Goal: Task Accomplishment & Management: Manage account settings

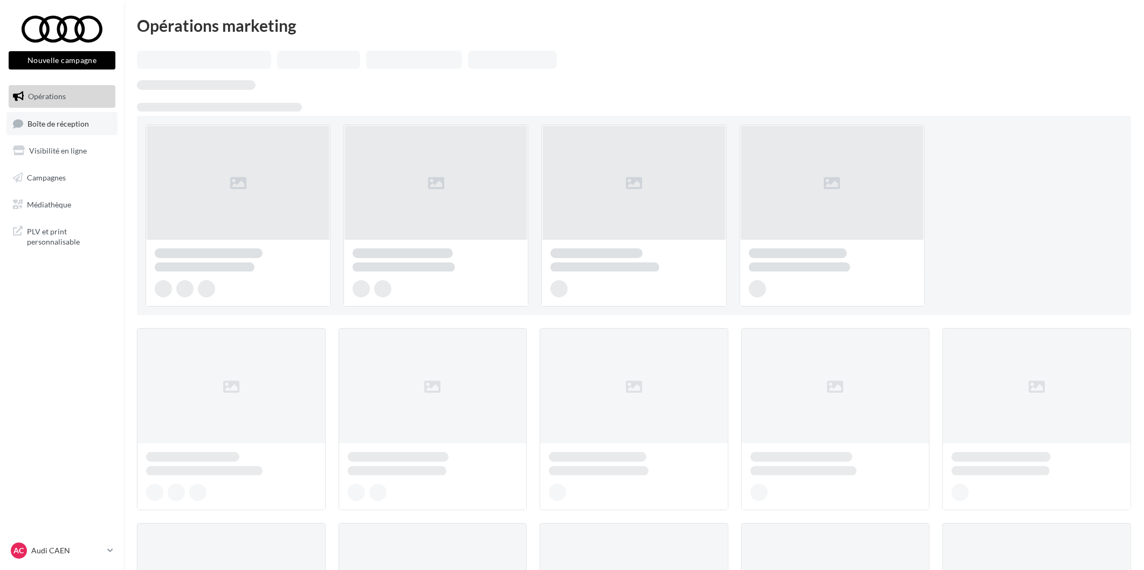
click at [53, 124] on span "Boîte de réception" at bounding box center [57, 123] width 61 height 9
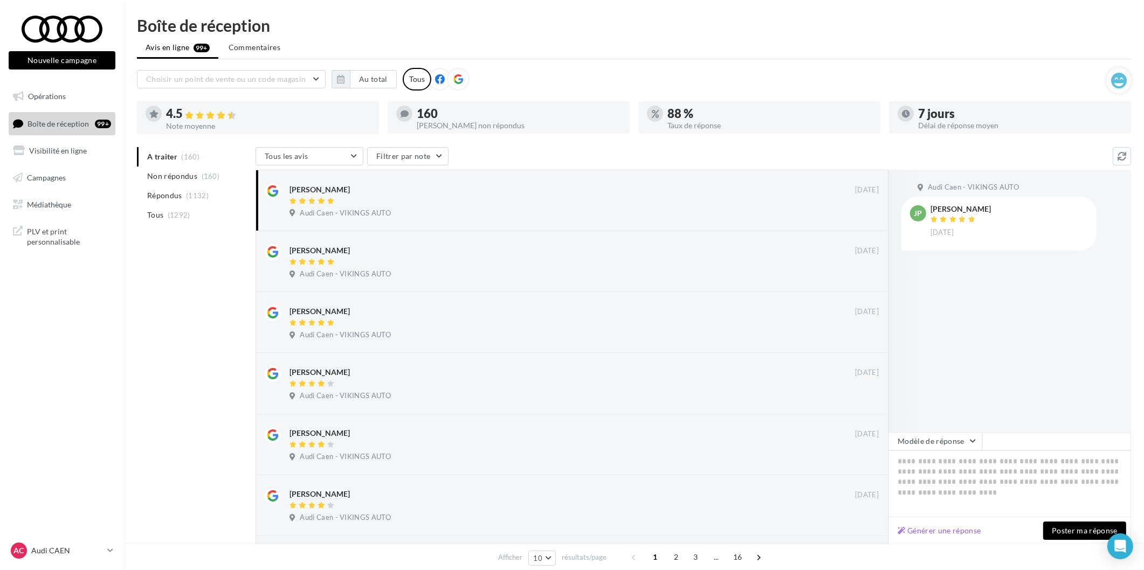
click at [60, 543] on div "AC Audi CAEN audi-[GEOGRAPHIC_DATA]-etho" at bounding box center [57, 551] width 92 height 16
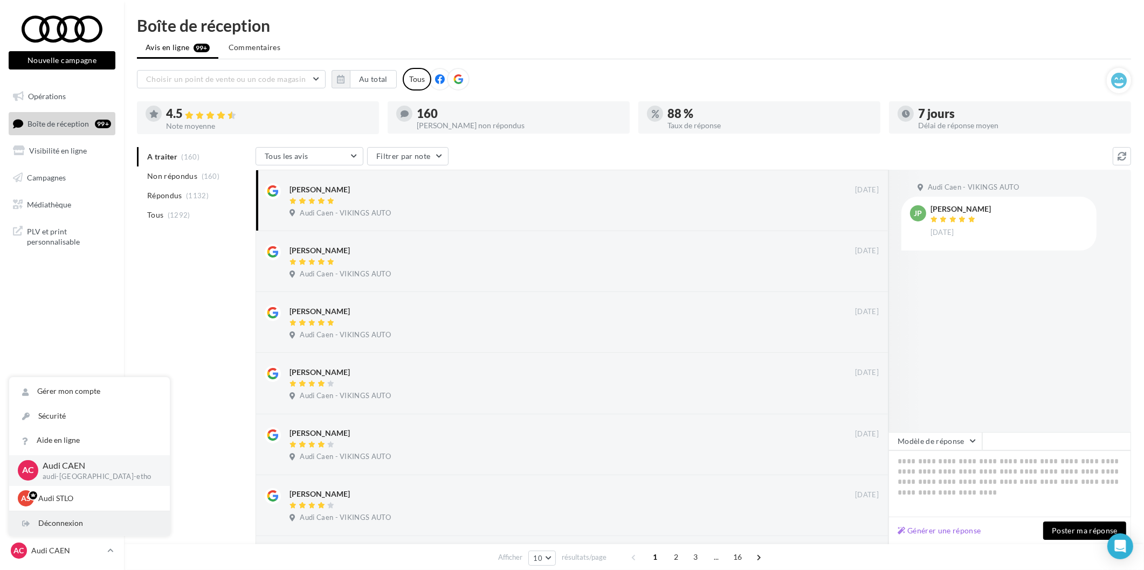
click at [63, 526] on div "Déconnexion" at bounding box center [89, 523] width 161 height 24
